Goal: Transaction & Acquisition: Purchase product/service

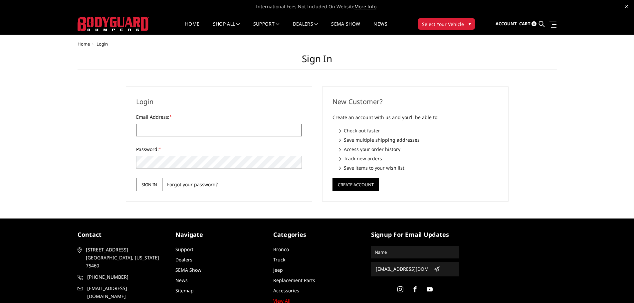
type input "[EMAIL_ADDRESS][DOMAIN_NAME]"
click at [146, 188] on input "Sign in" at bounding box center [149, 184] width 26 height 13
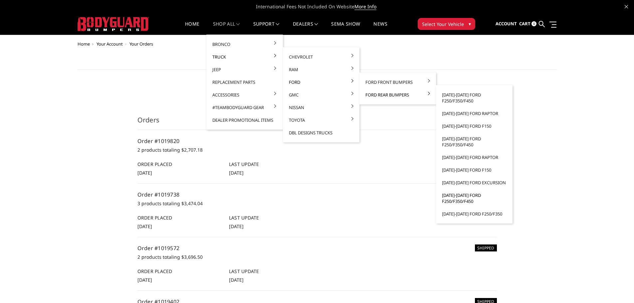
click at [470, 201] on link "[DATE]-[DATE] Ford F250/F350/F450" at bounding box center [473, 198] width 71 height 19
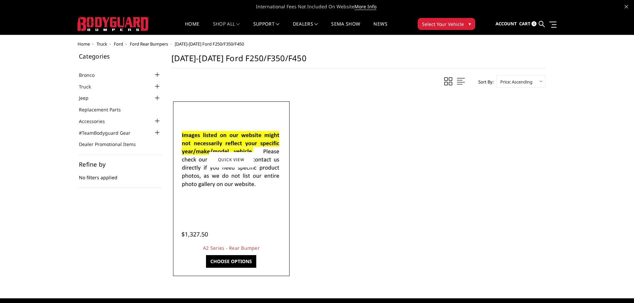
click at [272, 168] on img at bounding box center [231, 159] width 106 height 73
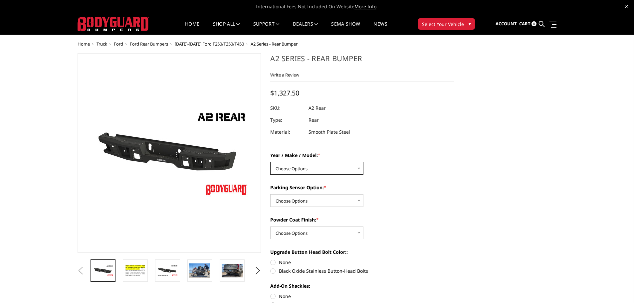
click at [292, 171] on select "Choose Options Chevrolet/GMC 20-24 2500 / 3500 Chevrolet/GMC 15-19 2500 / 3500 …" at bounding box center [316, 168] width 93 height 13
select select "1466"
click at [270, 162] on select "Choose Options Chevrolet/GMC 20-24 2500 / 3500 Chevrolet/GMC 15-19 2500 / 3500 …" at bounding box center [316, 168] width 93 height 13
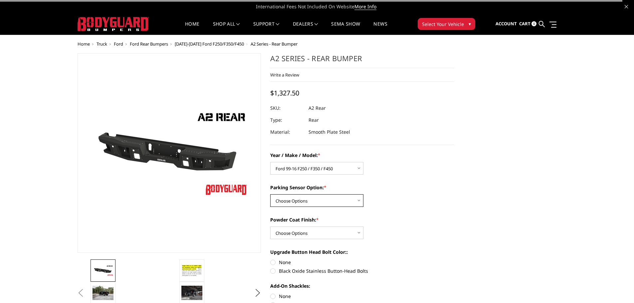
click at [314, 200] on select "Choose Options Yes - With sensor cutouts No - Without sensor cutouts" at bounding box center [316, 200] width 93 height 13
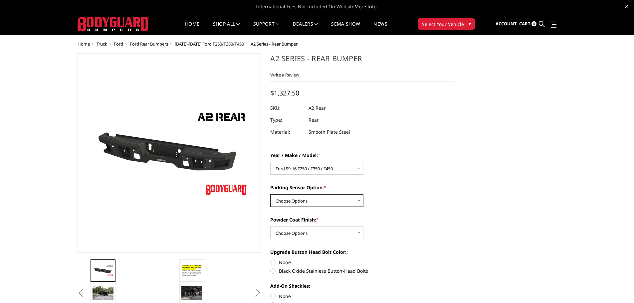
select select "564"
click at [270, 194] on select "Choose Options Yes - With sensor cutouts No - Without sensor cutouts" at bounding box center [316, 200] width 93 height 13
click at [306, 236] on select "Choose Options Bare metal (included) Texture black powder coat" at bounding box center [316, 233] width 93 height 13
select select "549"
click at [270, 227] on select "Choose Options Bare metal (included) Texture black powder coat" at bounding box center [316, 233] width 93 height 13
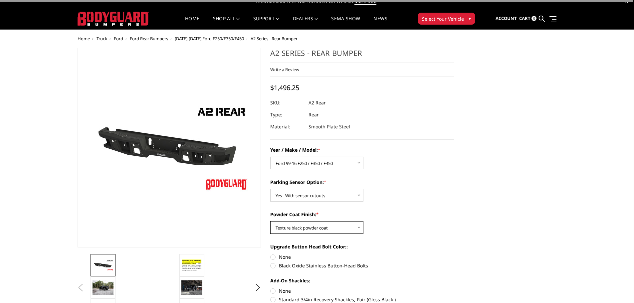
scroll to position [100, 0]
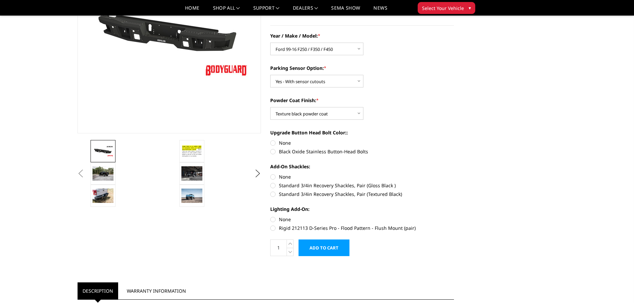
click at [286, 151] on label "Black Oxide Stainless Button-Head Bolts" at bounding box center [362, 151] width 184 height 7
click at [454, 140] on input "Black Oxide Stainless Button-Head Bolts" at bounding box center [454, 139] width 0 height 0
radio input "true"
click at [286, 176] on label "None" at bounding box center [362, 176] width 184 height 7
click at [270, 174] on input "None" at bounding box center [270, 173] width 0 height 0
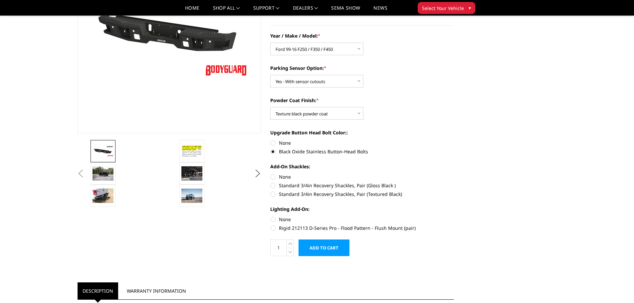
radio input "true"
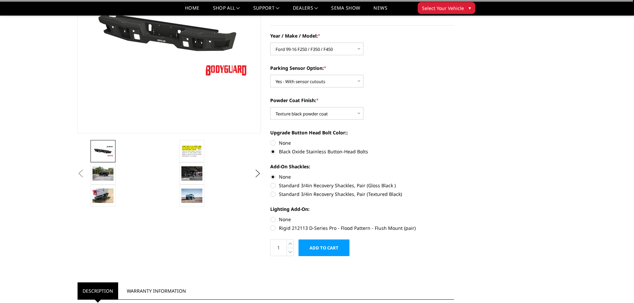
click at [280, 218] on label "None" at bounding box center [362, 219] width 184 height 7
click at [270, 216] on input "None" at bounding box center [270, 216] width 0 height 0
radio input "true"
click at [280, 218] on label "None" at bounding box center [362, 219] width 184 height 7
click at [270, 216] on input "None" at bounding box center [270, 216] width 0 height 0
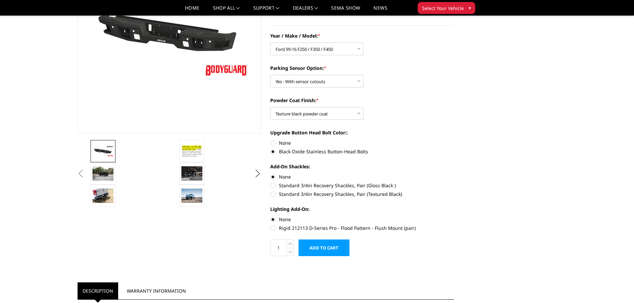
click at [275, 226] on label "Rigid 212113 D-Series Pro - Flood Pattern - Flush Mount (pair)" at bounding box center [362, 228] width 184 height 7
click at [454, 216] on input "Rigid 212113 D-Series Pro - Flood Pattern - Flush Mount (pair)" at bounding box center [454, 216] width 0 height 0
radio input "true"
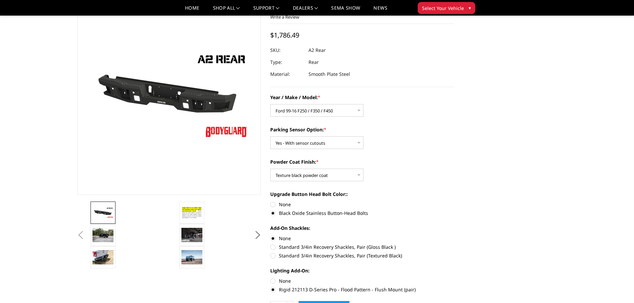
scroll to position [0, 0]
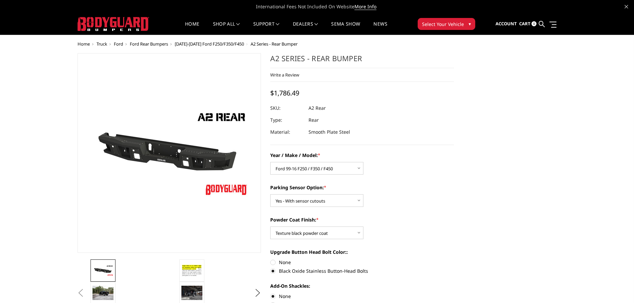
click at [294, 95] on span "$1,786.49" at bounding box center [284, 92] width 29 height 9
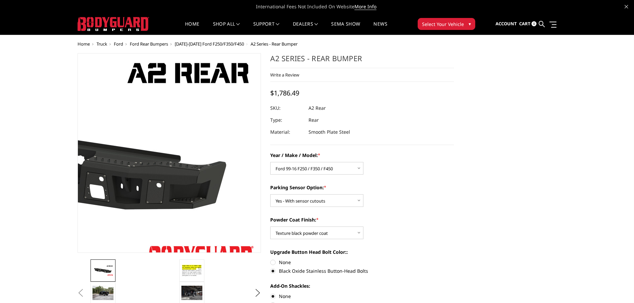
drag, startPoint x: 306, startPoint y: 93, endPoint x: 256, endPoint y: 93, distance: 49.2
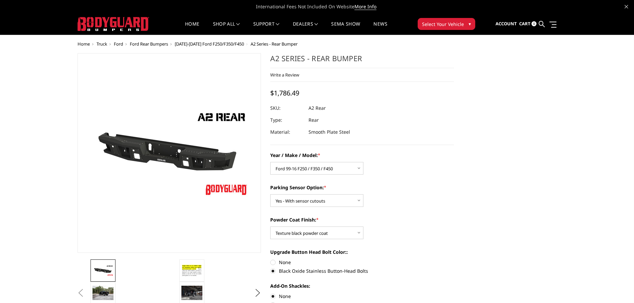
drag, startPoint x: 275, startPoint y: 60, endPoint x: 318, endPoint y: 58, distance: 43.0
click at [318, 58] on h1 "A2 Series - Rear Bumper" at bounding box center [362, 60] width 184 height 15
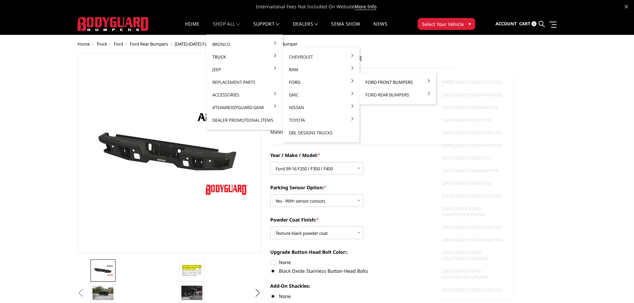
click at [376, 78] on link "Ford Front Bumpers" at bounding box center [397, 82] width 71 height 13
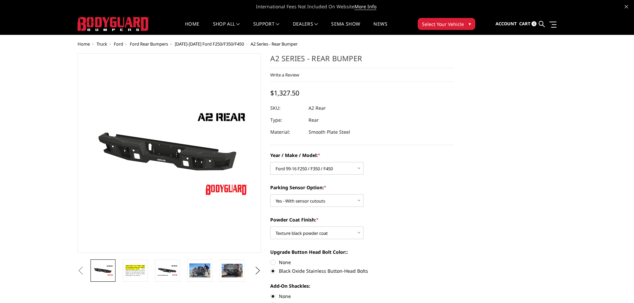
select select "1466"
select select "564"
select select "549"
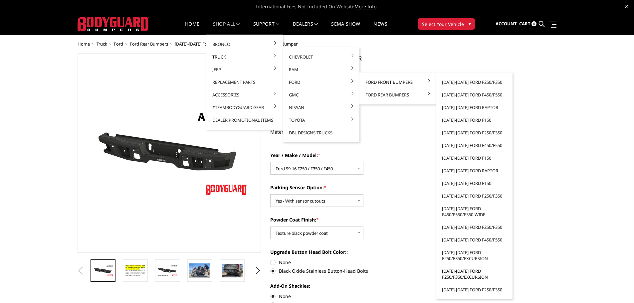
click at [471, 274] on link "[DATE]-[DATE] Ford F250/F350/Excursion" at bounding box center [473, 274] width 71 height 19
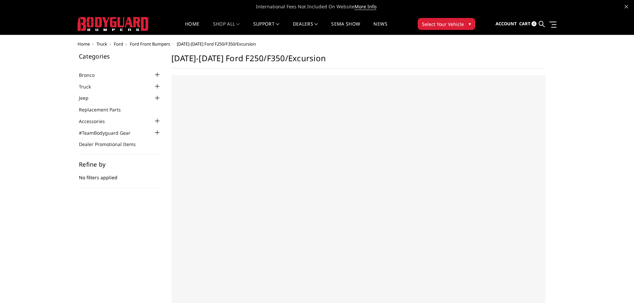
select select "US"
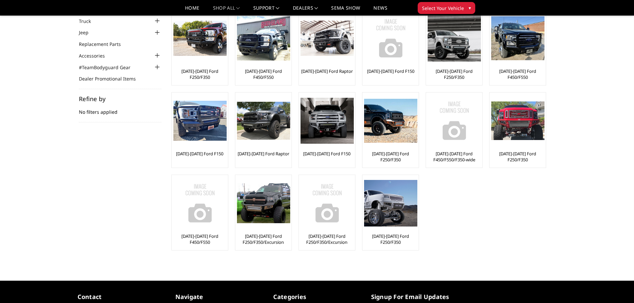
scroll to position [67, 0]
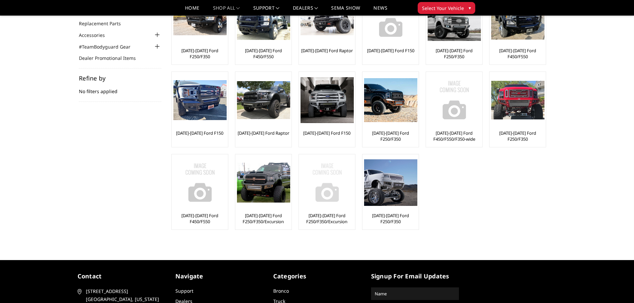
click at [329, 218] on link "[DATE]-[DATE] Ford F250/F350/Excursion" at bounding box center [326, 219] width 53 height 12
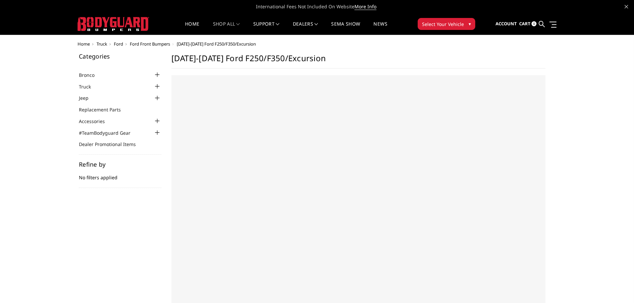
select select "US"
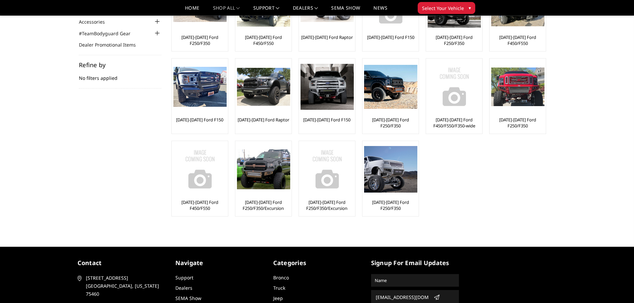
scroll to position [67, 0]
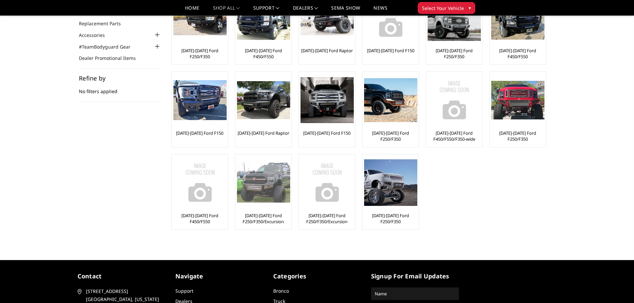
click at [275, 220] on link "[DATE]-[DATE] Ford F250/F350/Excursion" at bounding box center [263, 219] width 53 height 12
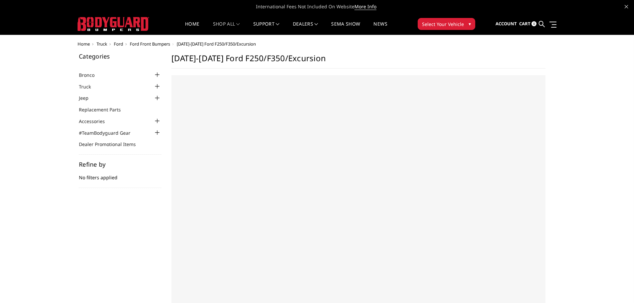
select select "US"
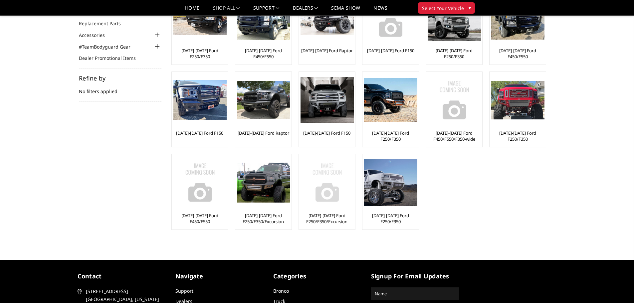
click at [343, 176] on img at bounding box center [326, 182] width 53 height 53
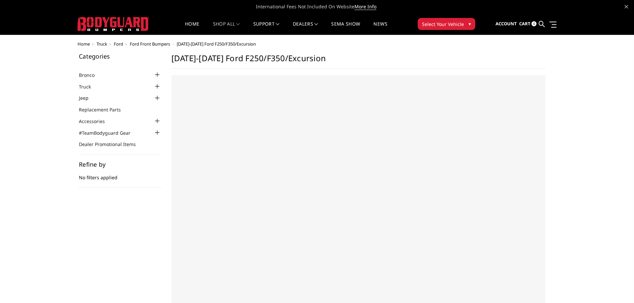
select select "US"
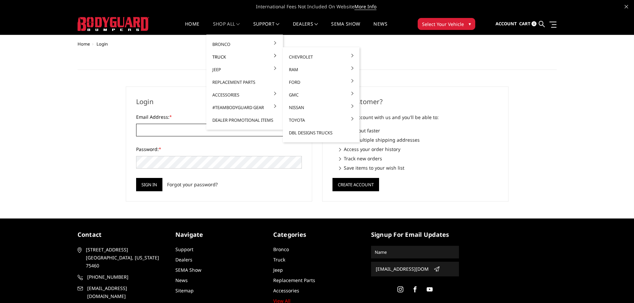
type input "[EMAIL_ADDRESS][DOMAIN_NAME]"
click at [227, 57] on link "Truck" at bounding box center [244, 57] width 71 height 13
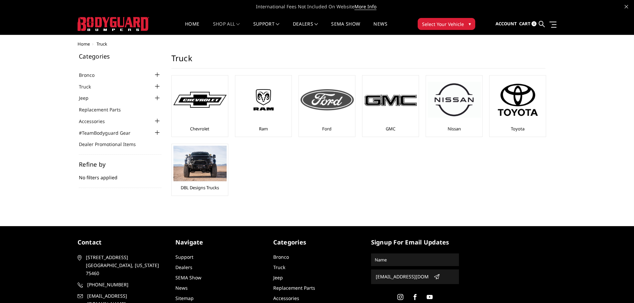
click at [331, 108] on img at bounding box center [326, 99] width 53 height 21
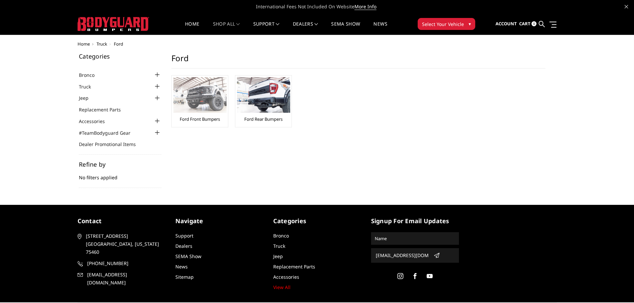
click at [216, 97] on img at bounding box center [199, 95] width 53 height 36
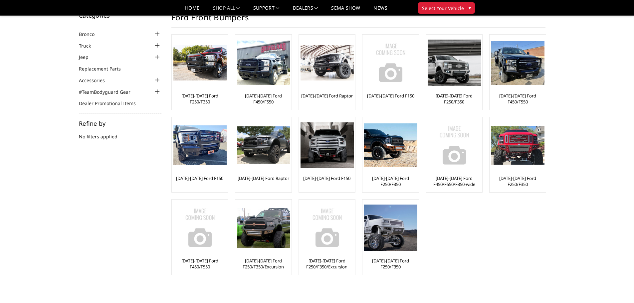
scroll to position [33, 0]
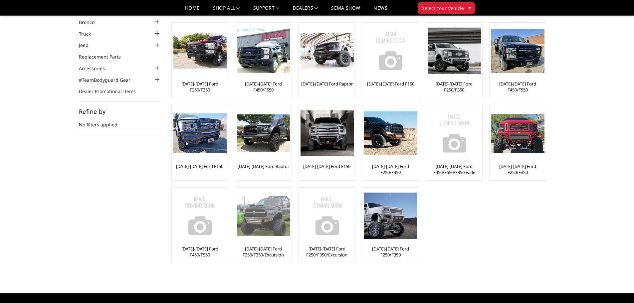
click at [274, 247] on link "[DATE]-[DATE] Ford F250/F350/Excursion" at bounding box center [263, 252] width 53 height 12
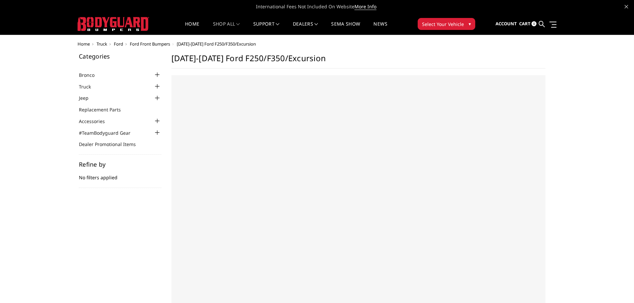
select select "US"
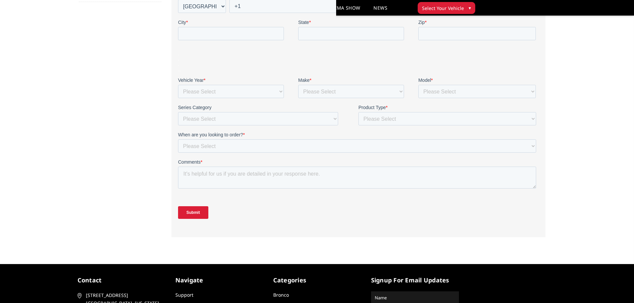
scroll to position [67, 0]
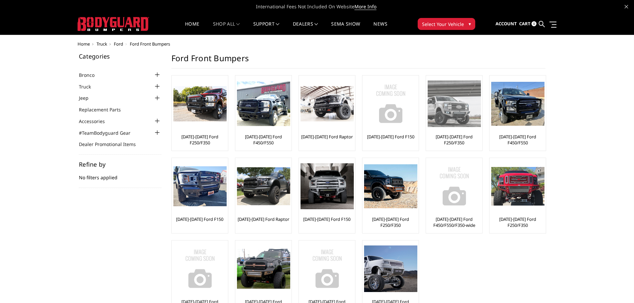
click at [460, 139] on link "[DATE]-[DATE] Ford F250/F350" at bounding box center [453, 140] width 53 height 12
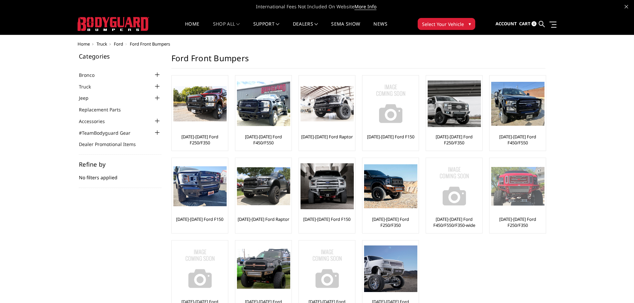
click at [508, 176] on img at bounding box center [517, 186] width 53 height 39
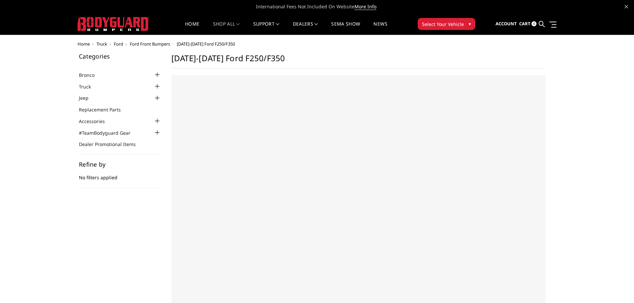
select select "US"
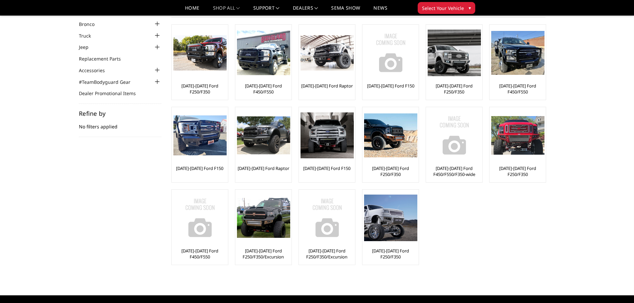
scroll to position [33, 0]
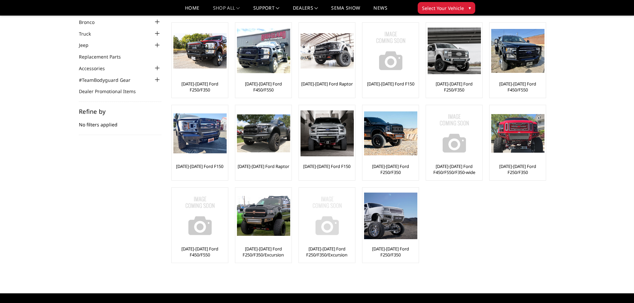
click at [332, 254] on link "[DATE]-[DATE] Ford F250/F350/Excursion" at bounding box center [326, 252] width 53 height 12
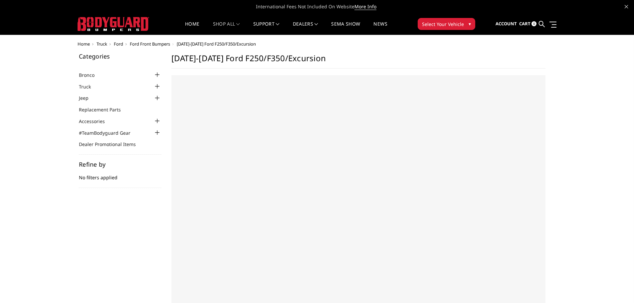
select select "US"
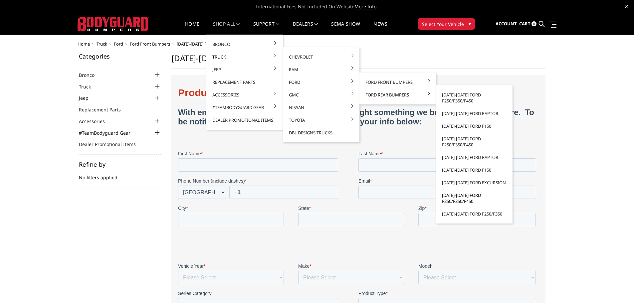
click at [452, 199] on link "[DATE]-[DATE] Ford F250/F350/F450" at bounding box center [473, 198] width 71 height 19
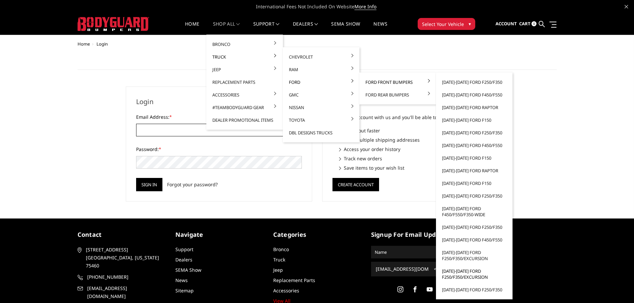
type input "[EMAIL_ADDRESS][DOMAIN_NAME]"
click at [461, 275] on link "[DATE]-[DATE] Ford F250/F350/Excursion" at bounding box center [473, 274] width 71 height 19
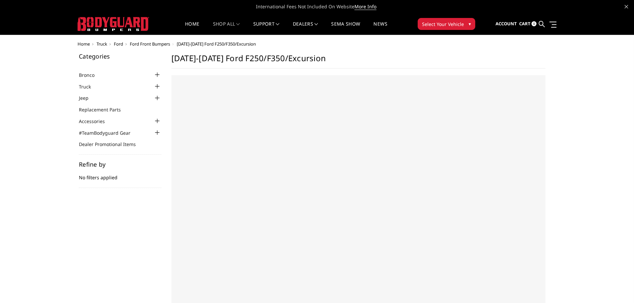
select select "US"
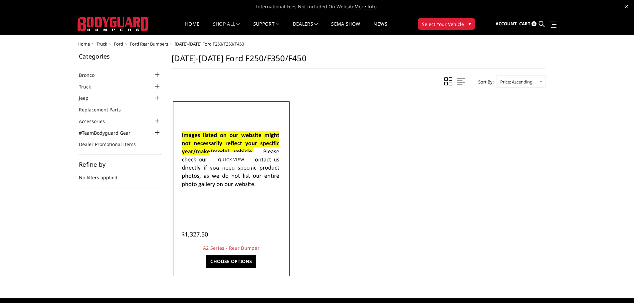
click at [236, 188] on img at bounding box center [231, 159] width 106 height 73
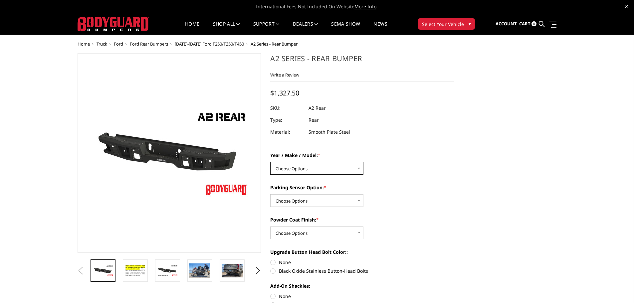
click at [307, 168] on select "Choose Options Chevrolet/GMC 20-24 2500 / 3500 Chevrolet/GMC 15-19 2500 / 3500 …" at bounding box center [316, 168] width 93 height 13
select select "1466"
click at [270, 162] on select "Choose Options Chevrolet/GMC 20-24 2500 / 3500 Chevrolet/GMC 15-19 2500 / 3500 …" at bounding box center [316, 168] width 93 height 13
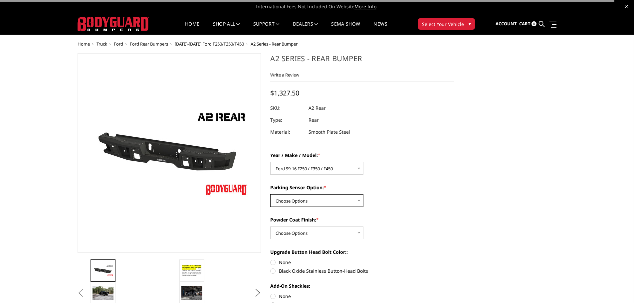
click at [308, 198] on select "Choose Options Yes - With sensor cutouts No - Without sensor cutouts" at bounding box center [316, 200] width 93 height 13
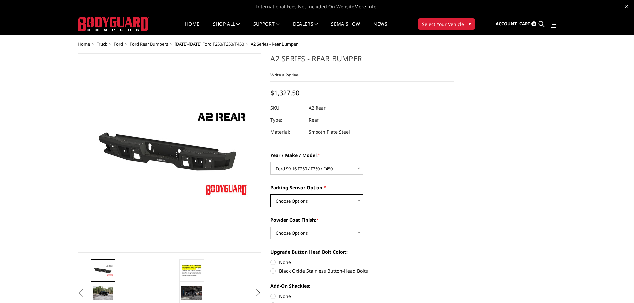
select select "564"
click at [270, 194] on select "Choose Options Yes - With sensor cutouts No - Without sensor cutouts" at bounding box center [316, 200] width 93 height 13
click at [319, 109] on dd "A2 Rear" at bounding box center [316, 108] width 17 height 12
drag, startPoint x: 310, startPoint y: 107, endPoint x: 319, endPoint y: 107, distance: 9.3
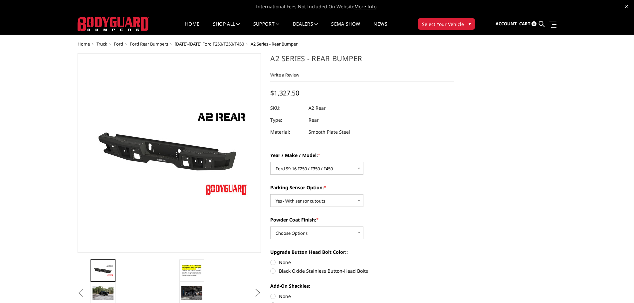
click at [319, 107] on dd "A2 Rear" at bounding box center [316, 108] width 17 height 12
